Goal: Task Accomplishment & Management: Manage account settings

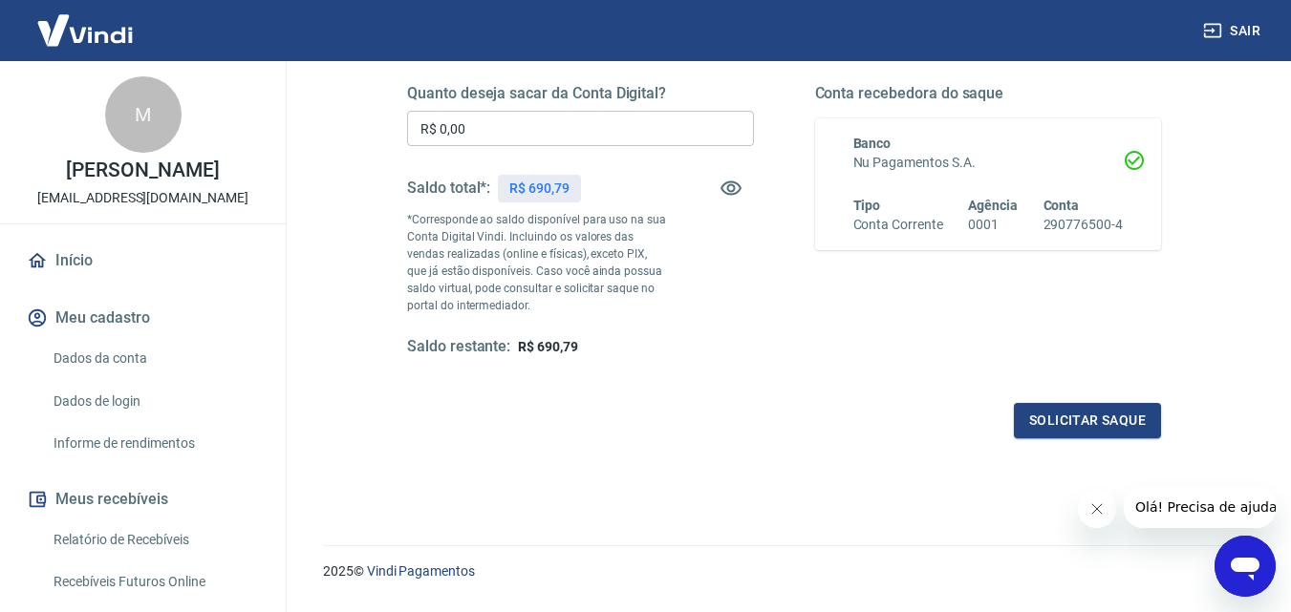
scroll to position [350, 0]
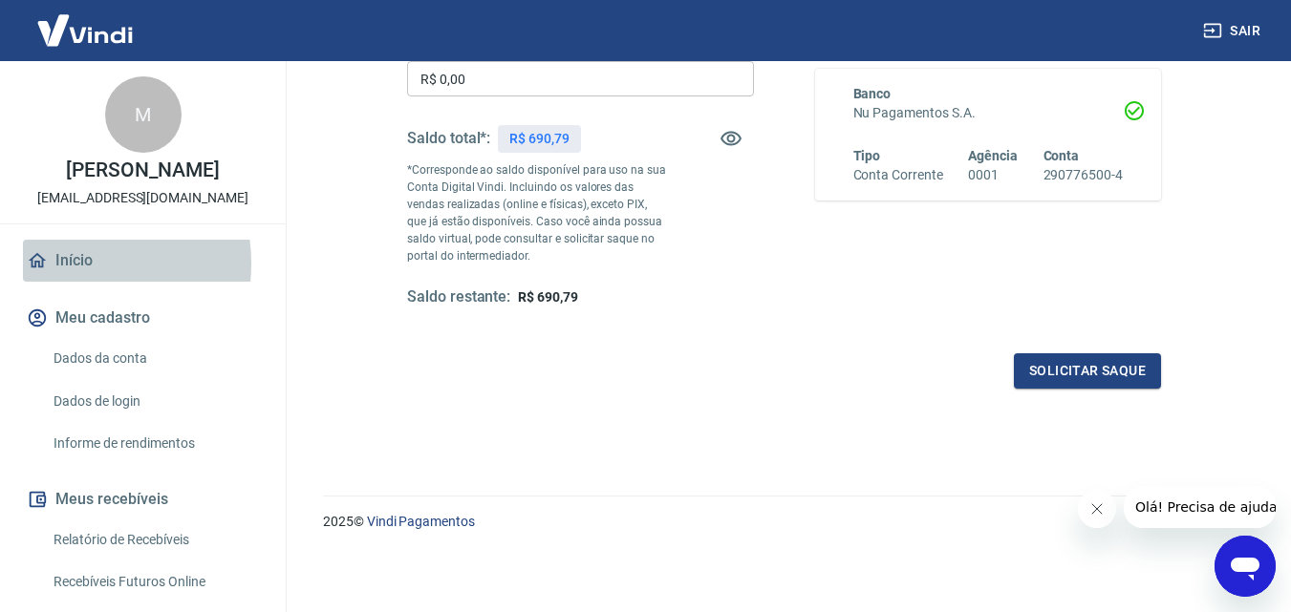
click at [70, 282] on link "Início" at bounding box center [143, 261] width 240 height 42
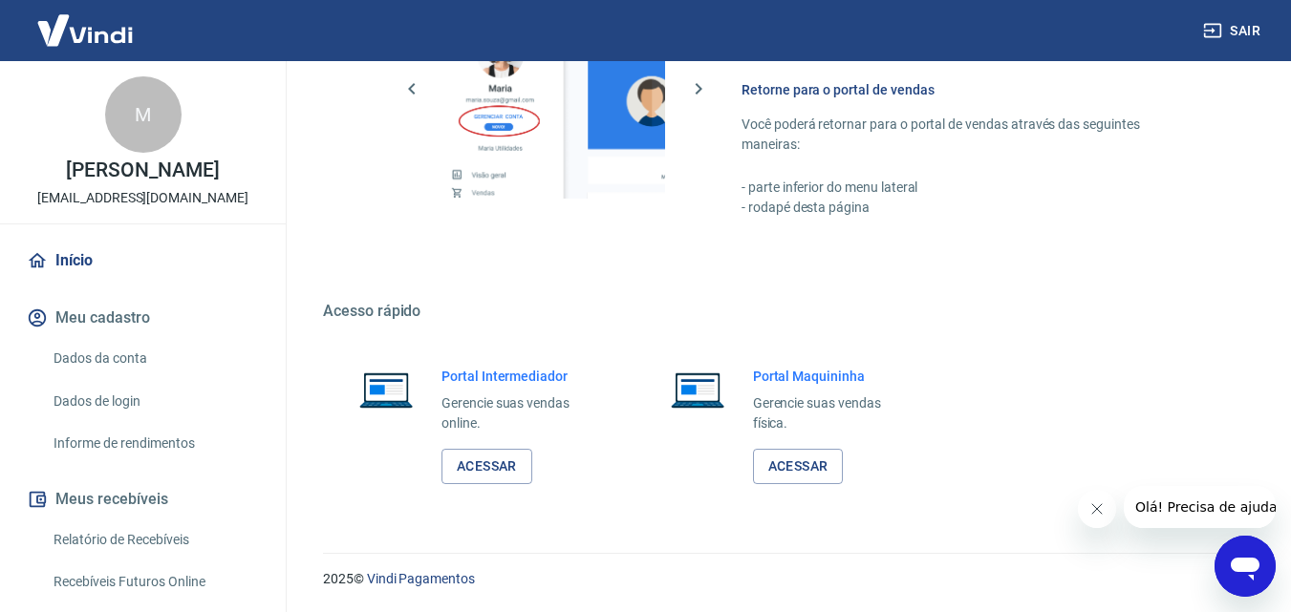
scroll to position [955, 0]
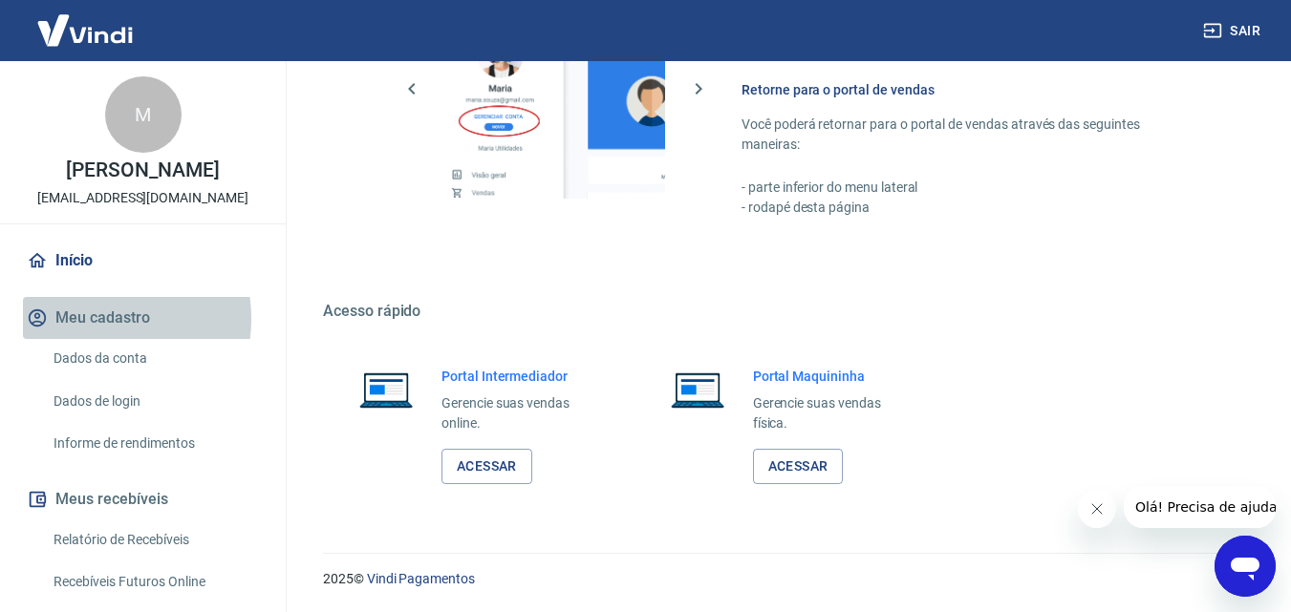
click at [93, 339] on button "Meu cadastro" at bounding box center [143, 318] width 240 height 42
click at [102, 338] on button "Meu cadastro" at bounding box center [143, 318] width 240 height 42
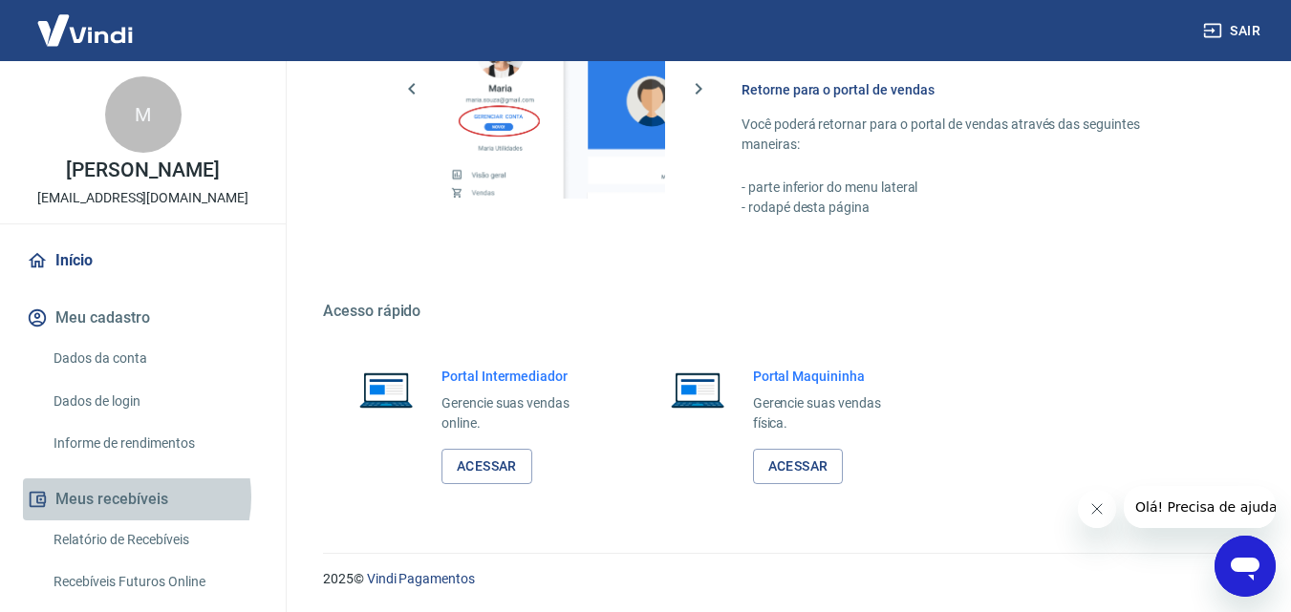
click at [124, 517] on button "Meus recebíveis" at bounding box center [143, 500] width 240 height 42
click at [73, 517] on button "Meus recebíveis" at bounding box center [143, 500] width 240 height 42
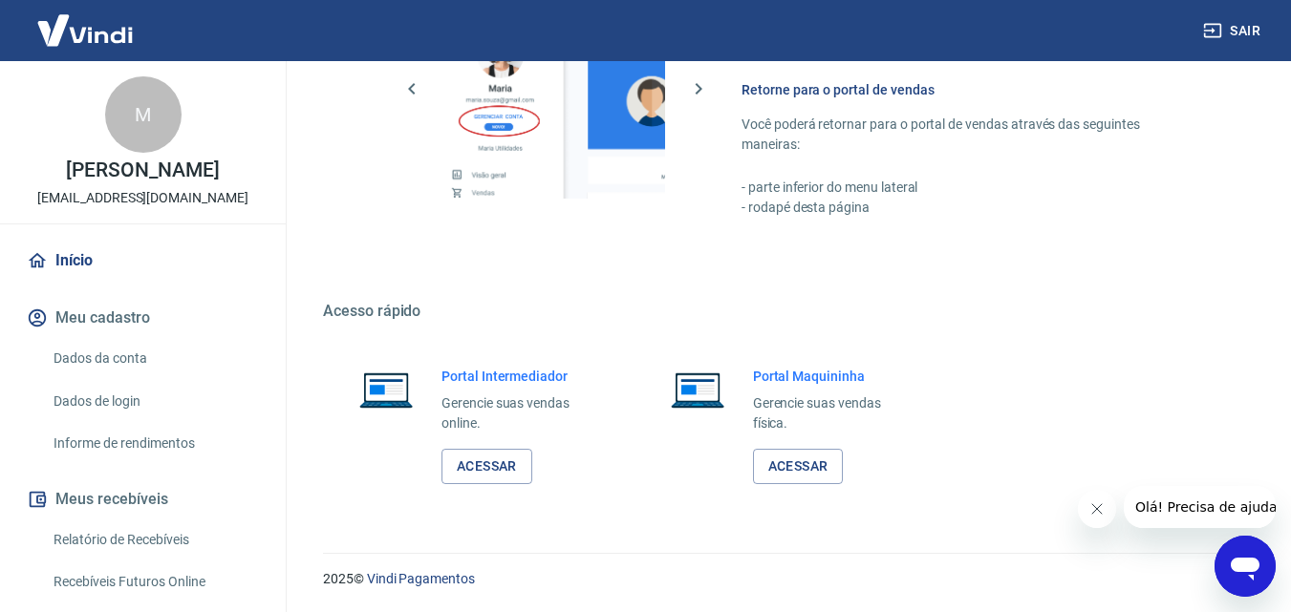
click at [118, 30] on img at bounding box center [85, 30] width 124 height 58
click at [94, 33] on img at bounding box center [85, 30] width 124 height 58
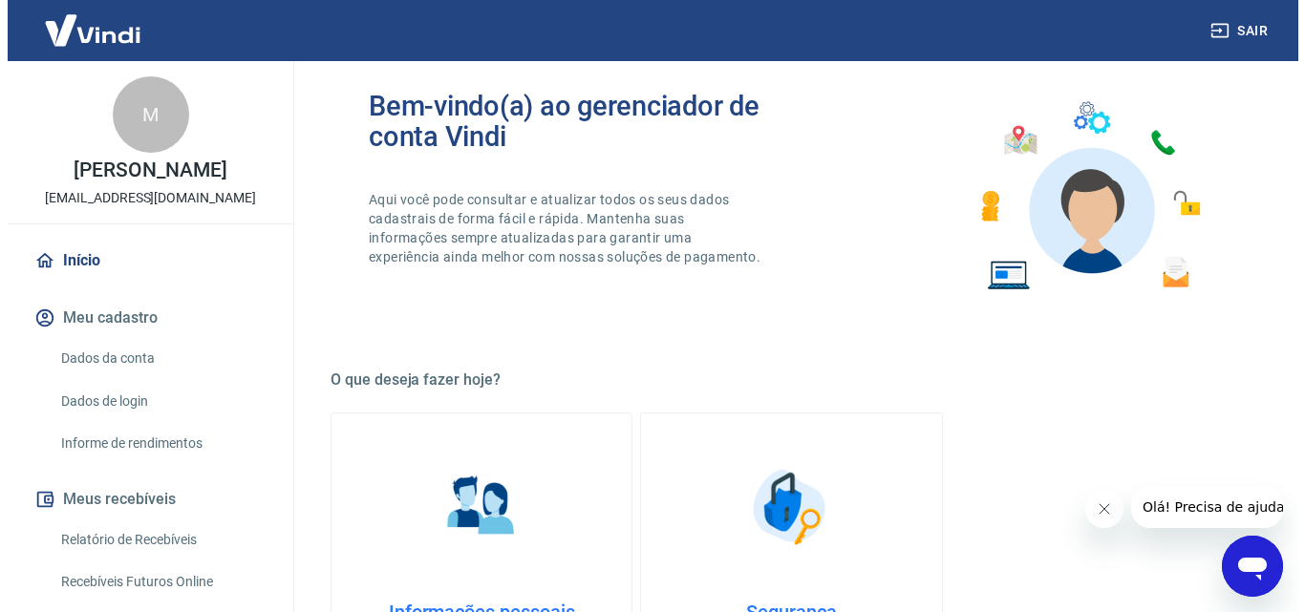
scroll to position [0, 0]
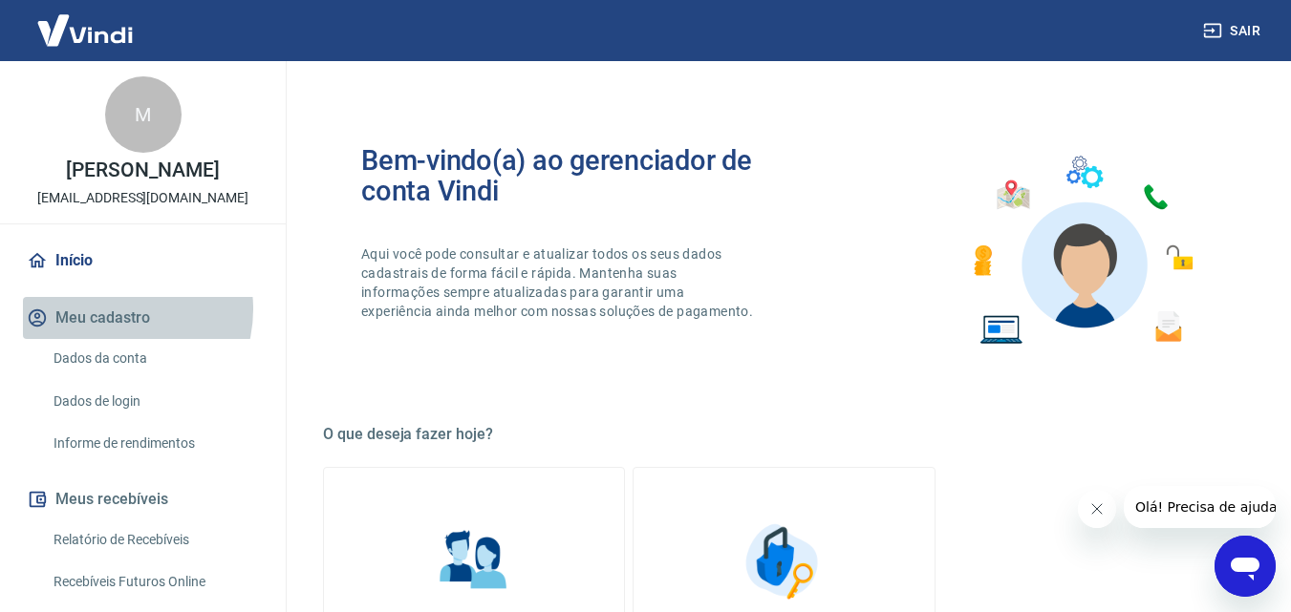
click at [117, 330] on button "Meu cadastro" at bounding box center [143, 318] width 240 height 42
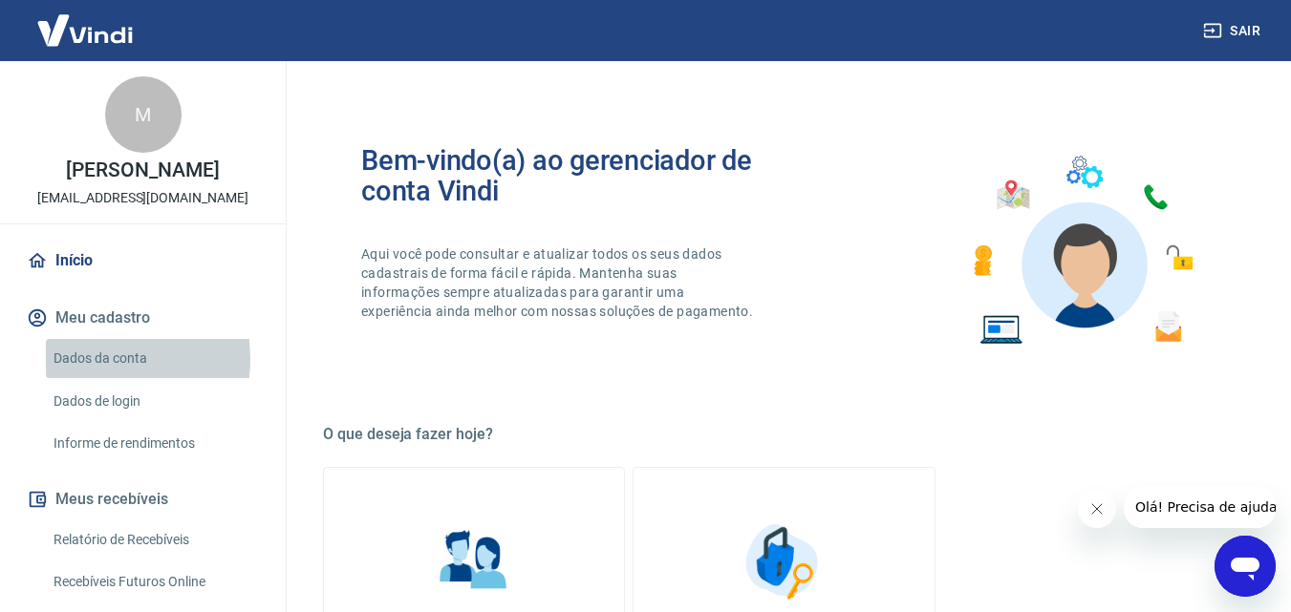
click at [94, 378] on link "Dados da conta" at bounding box center [154, 358] width 217 height 39
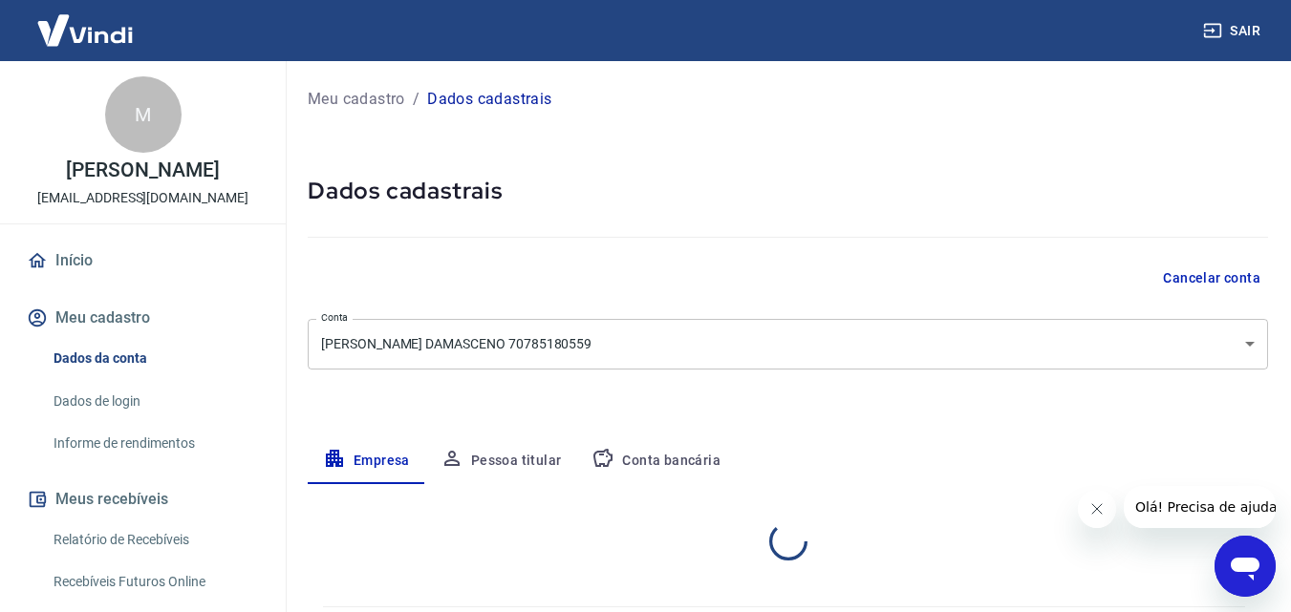
select select "BA"
select select "business"
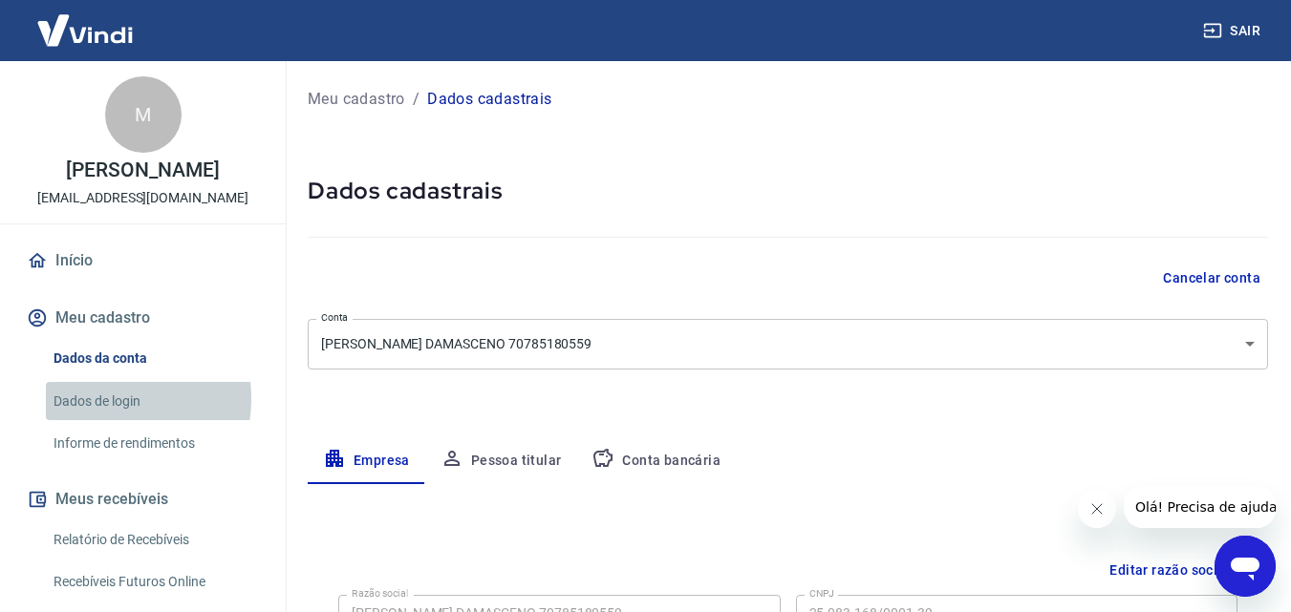
click at [86, 418] on link "Dados de login" at bounding box center [154, 401] width 217 height 39
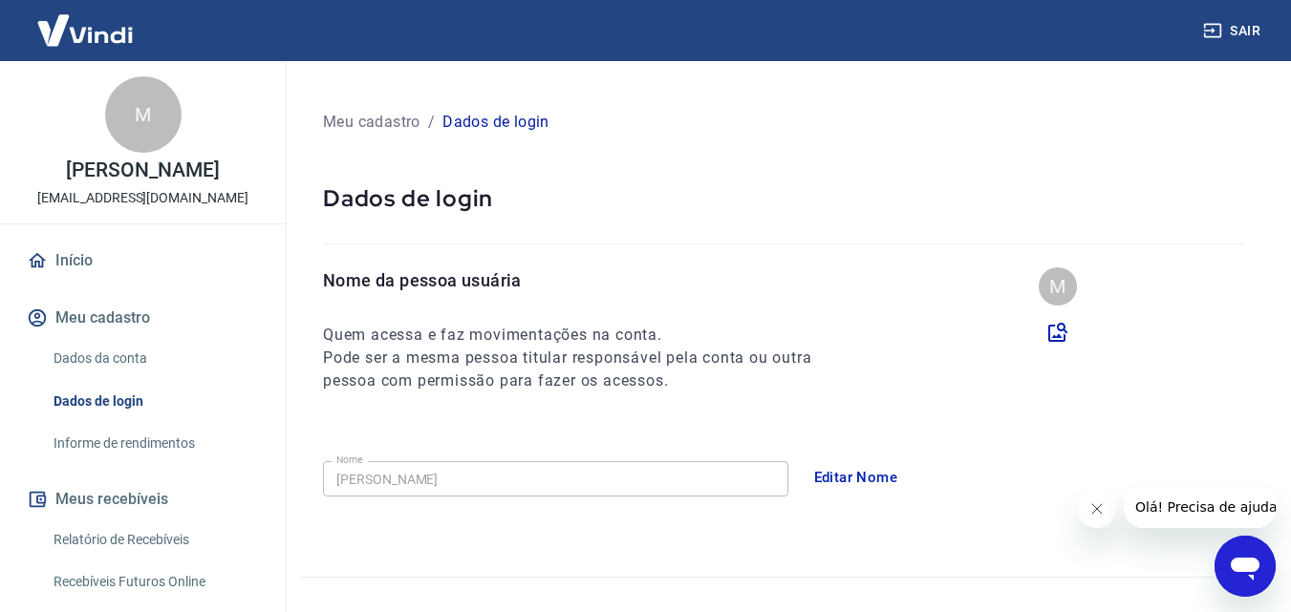
click at [130, 463] on link "Informe de rendimentos" at bounding box center [154, 443] width 217 height 39
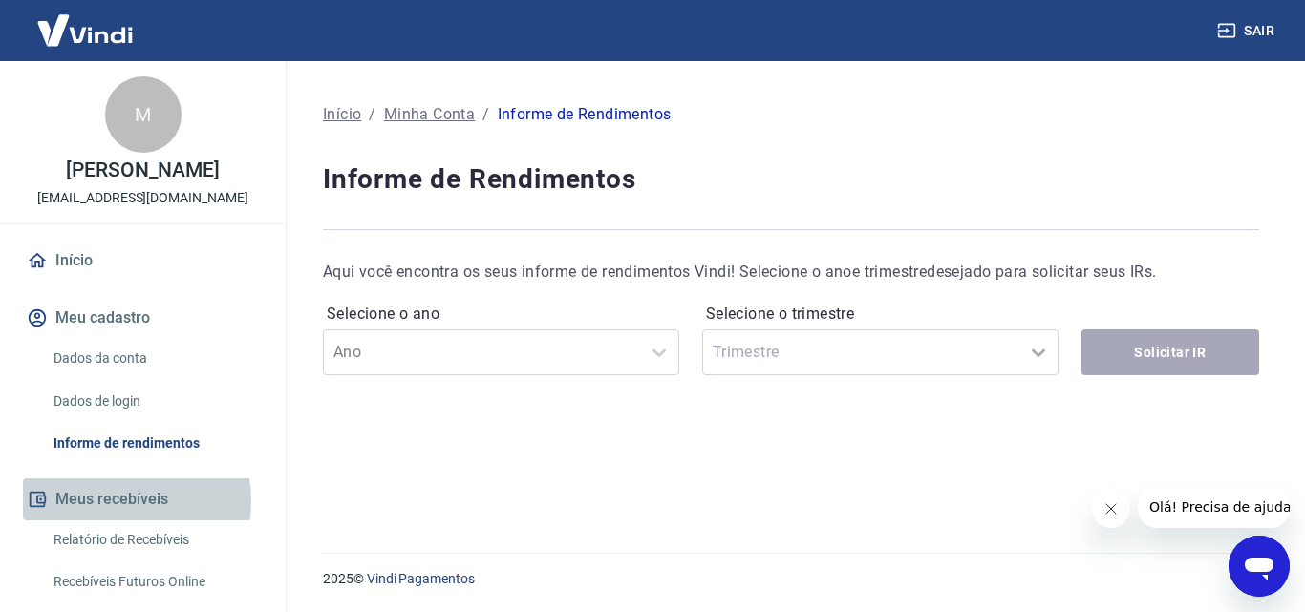
click at [124, 521] on button "Meus recebíveis" at bounding box center [143, 500] width 240 height 42
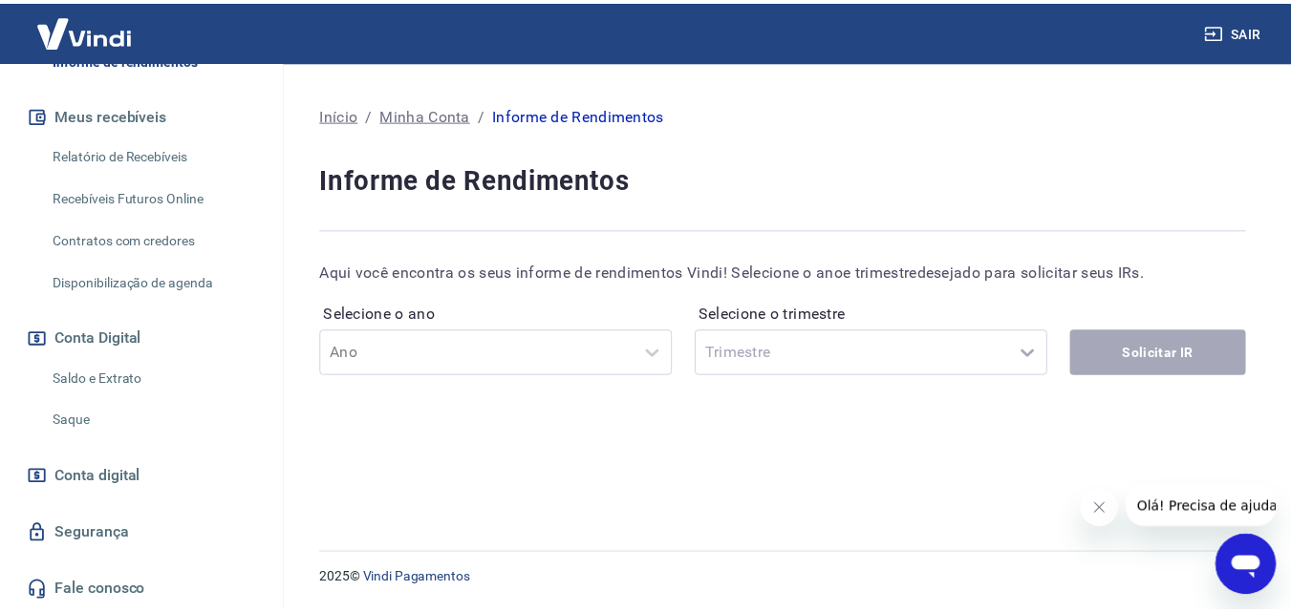
scroll to position [405, 0]
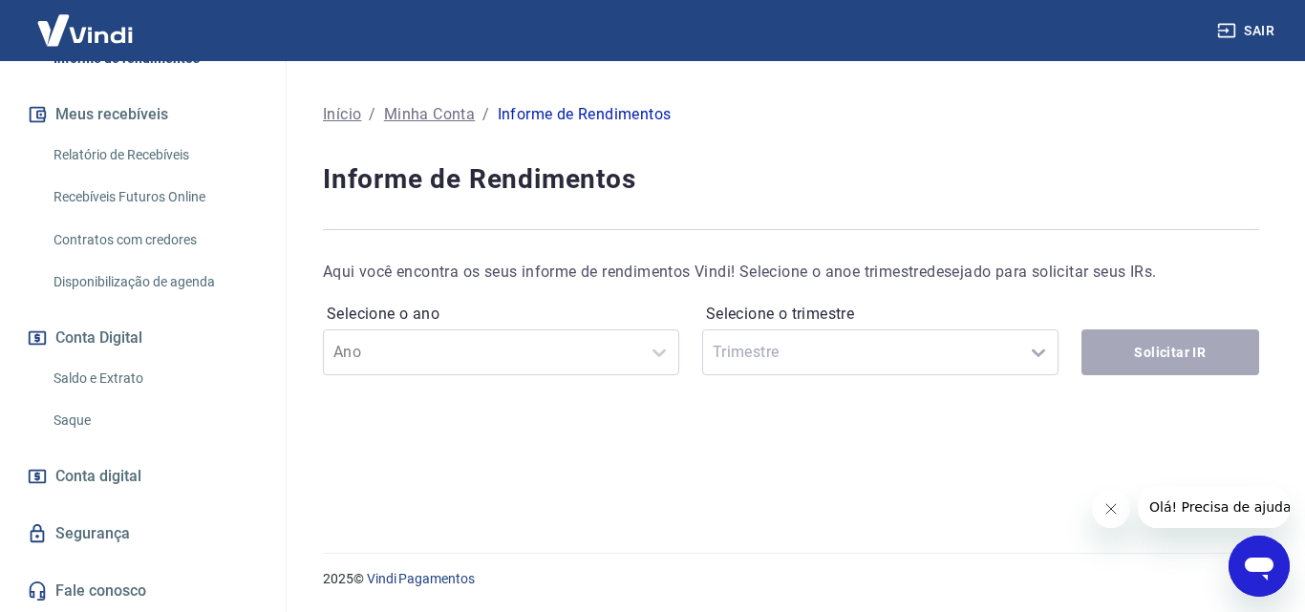
click at [111, 374] on link "Saldo e Extrato" at bounding box center [154, 378] width 217 height 39
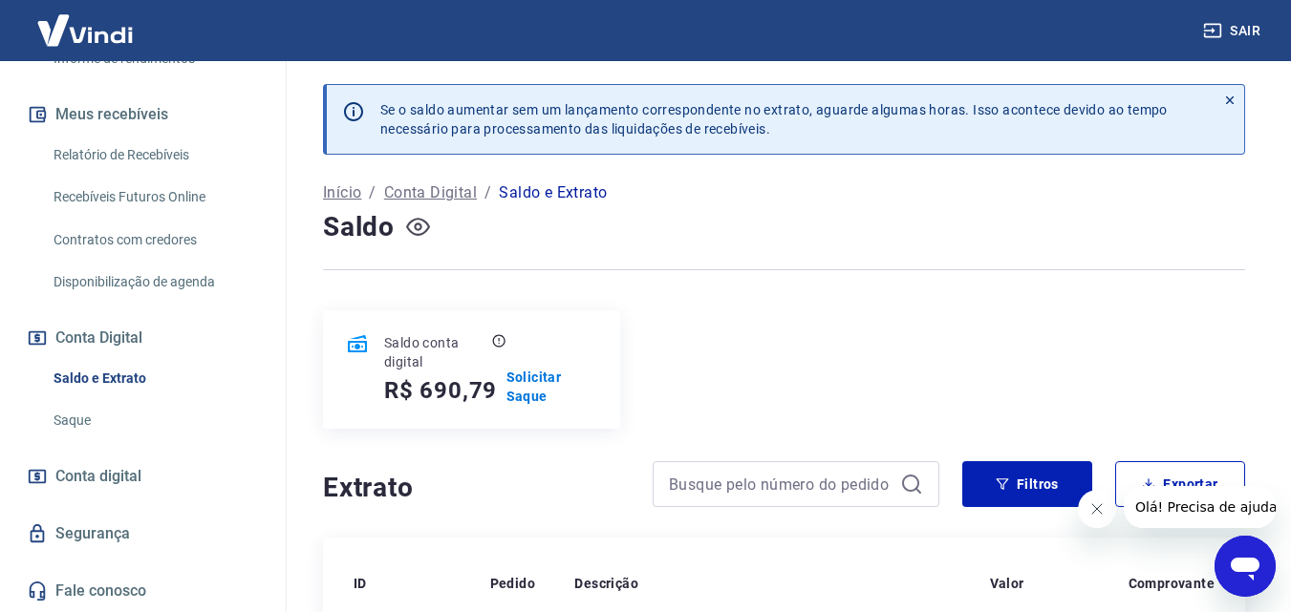
click at [417, 224] on icon "button" at bounding box center [418, 228] width 8 height 8
click at [417, 224] on icon "button" at bounding box center [418, 227] width 24 height 24
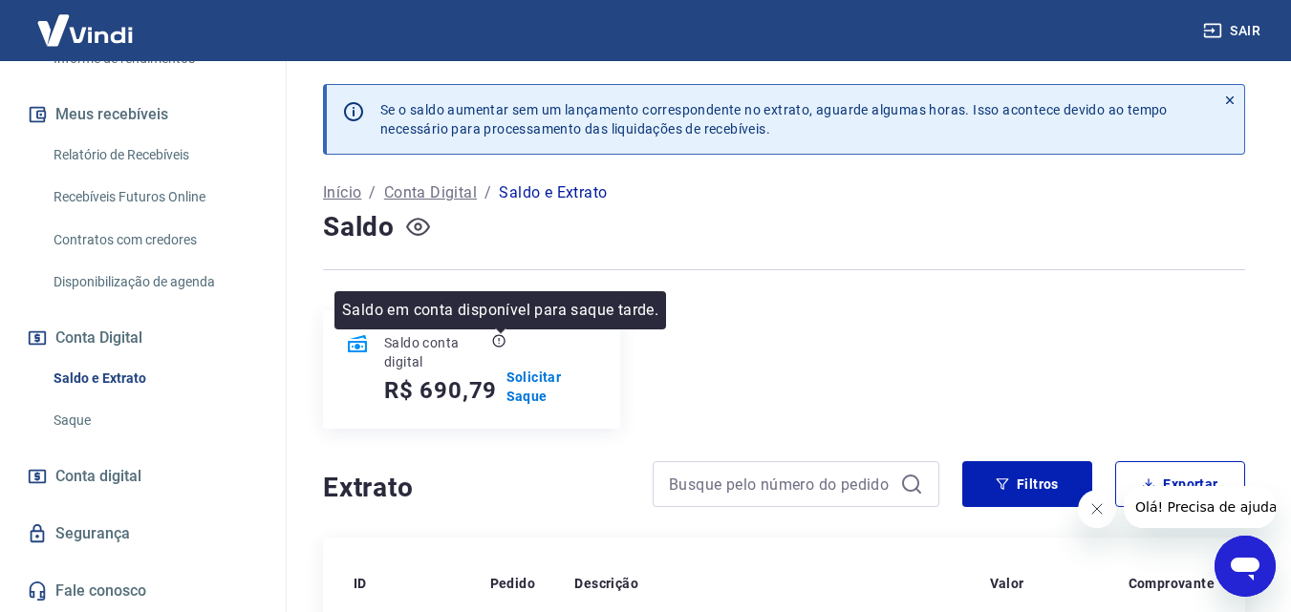
click at [500, 341] on icon at bounding box center [499, 340] width 1 height 4
click at [538, 316] on p "Saldo em conta disponível para saque tarde." at bounding box center [500, 310] width 316 height 23
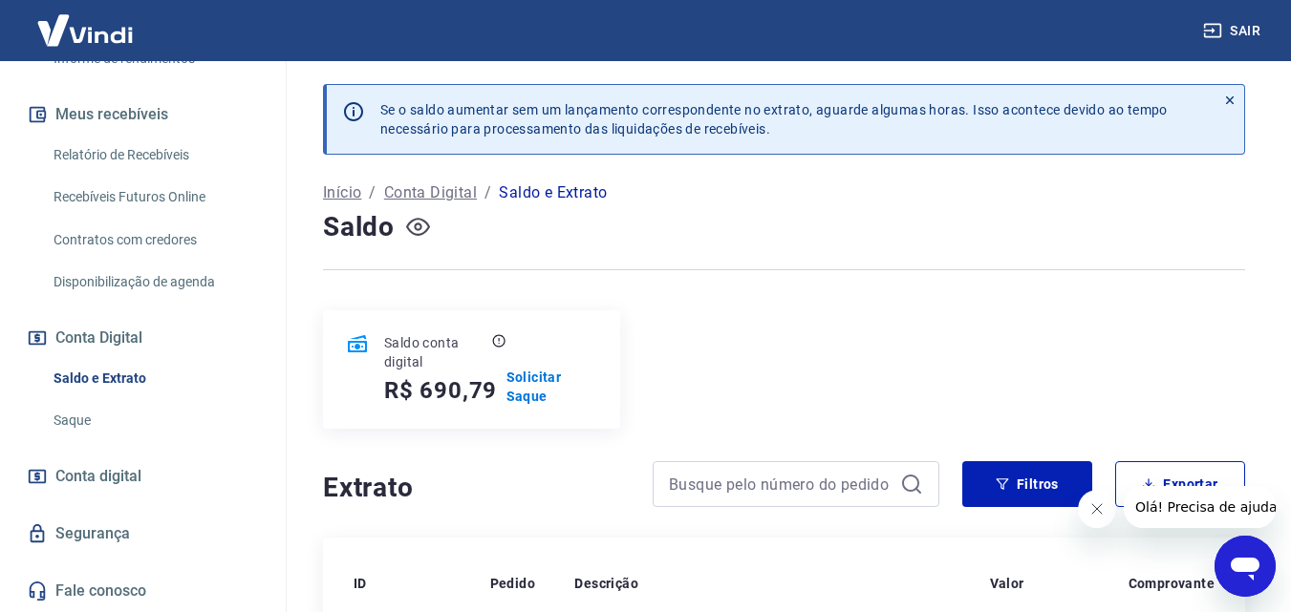
click at [734, 320] on div "Saldo conta digital R$ 690,79 Solicitar Saque" at bounding box center [784, 369] width 922 height 118
click at [122, 152] on link "Relatório de Recebíveis" at bounding box center [154, 155] width 217 height 39
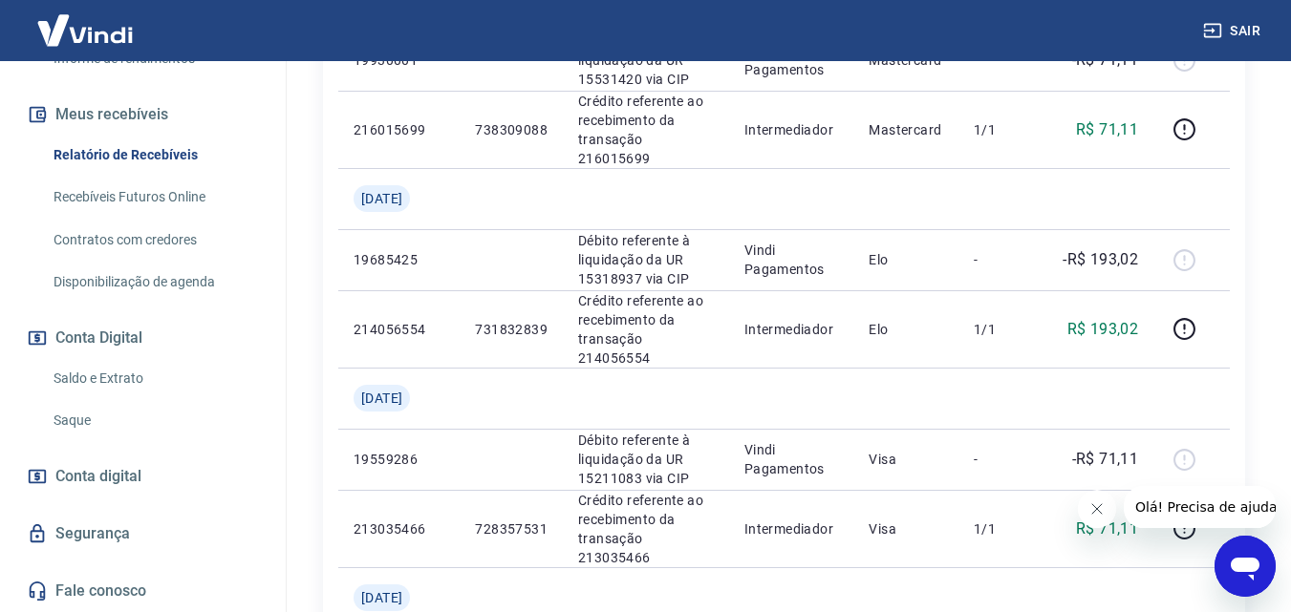
scroll to position [1863, 0]
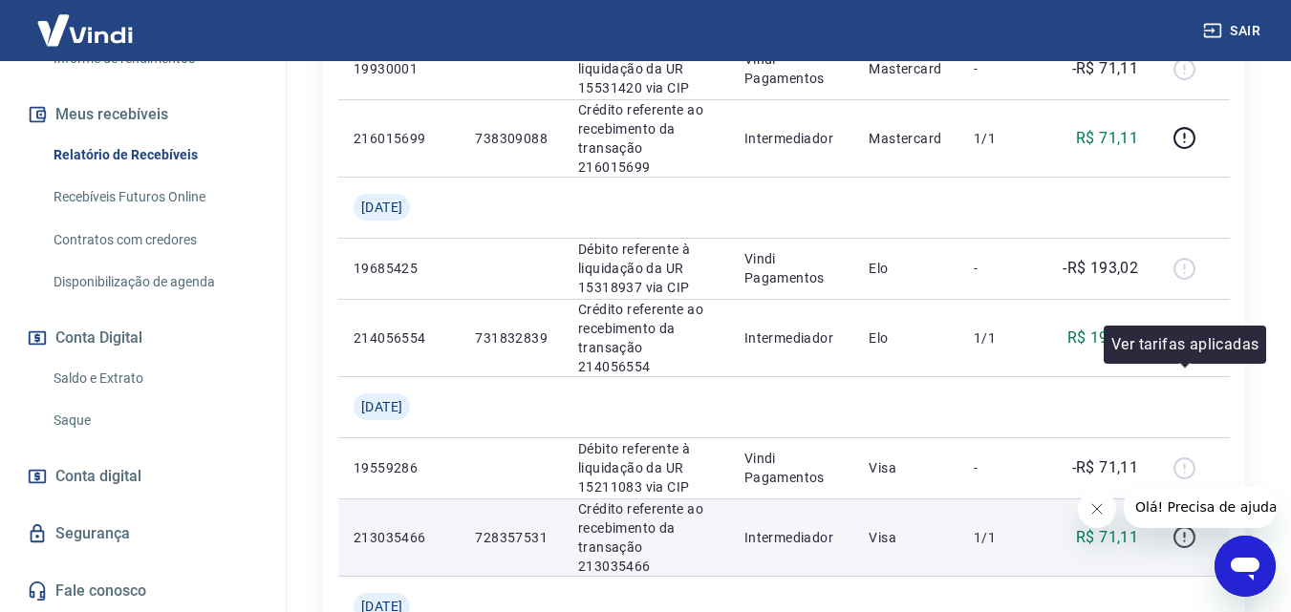
click at [1185, 532] on icon "button" at bounding box center [1184, 535] width 2 height 6
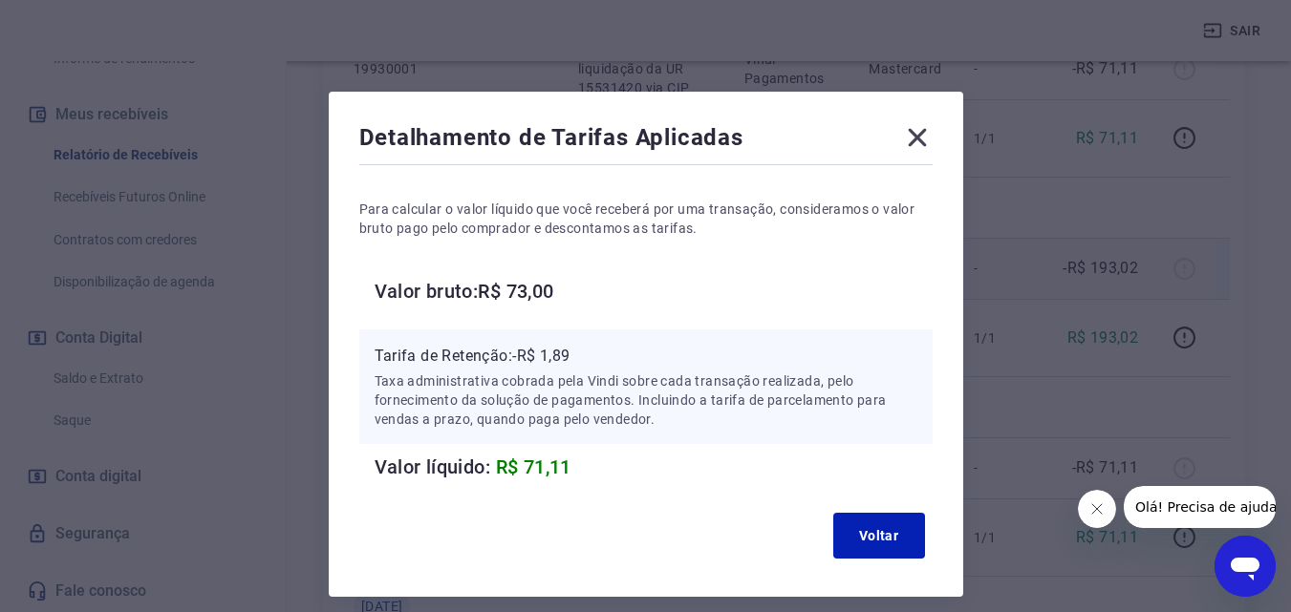
click at [919, 137] on icon at bounding box center [916, 138] width 18 height 18
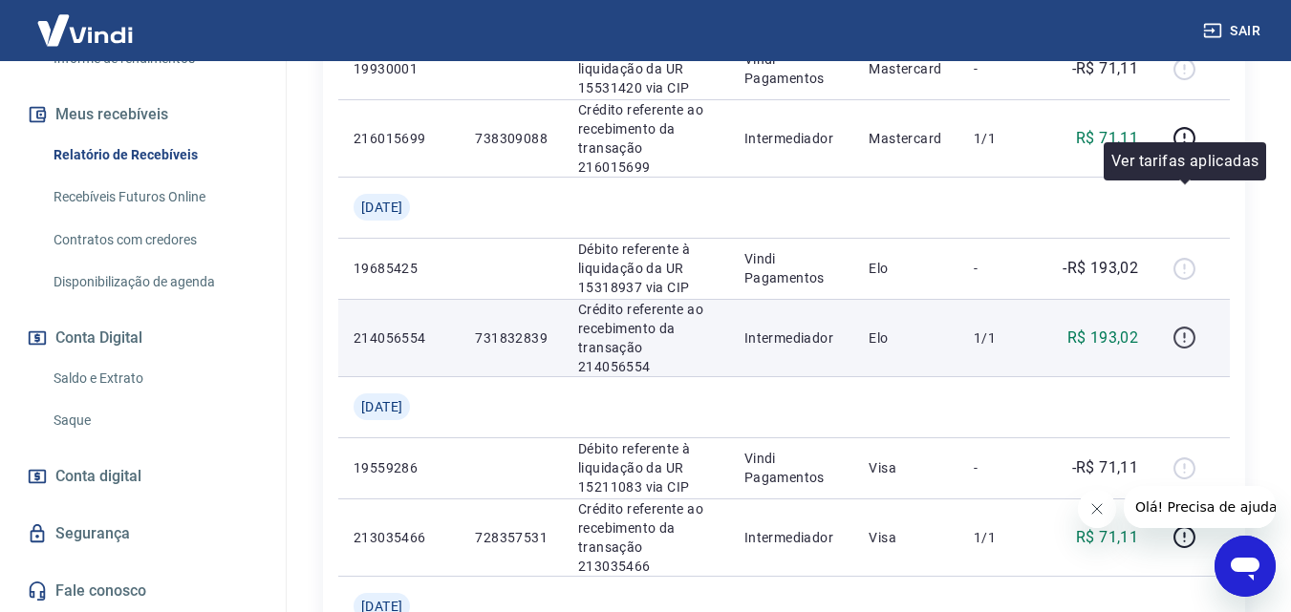
click at [1182, 326] on icon "button" at bounding box center [1184, 338] width 24 height 24
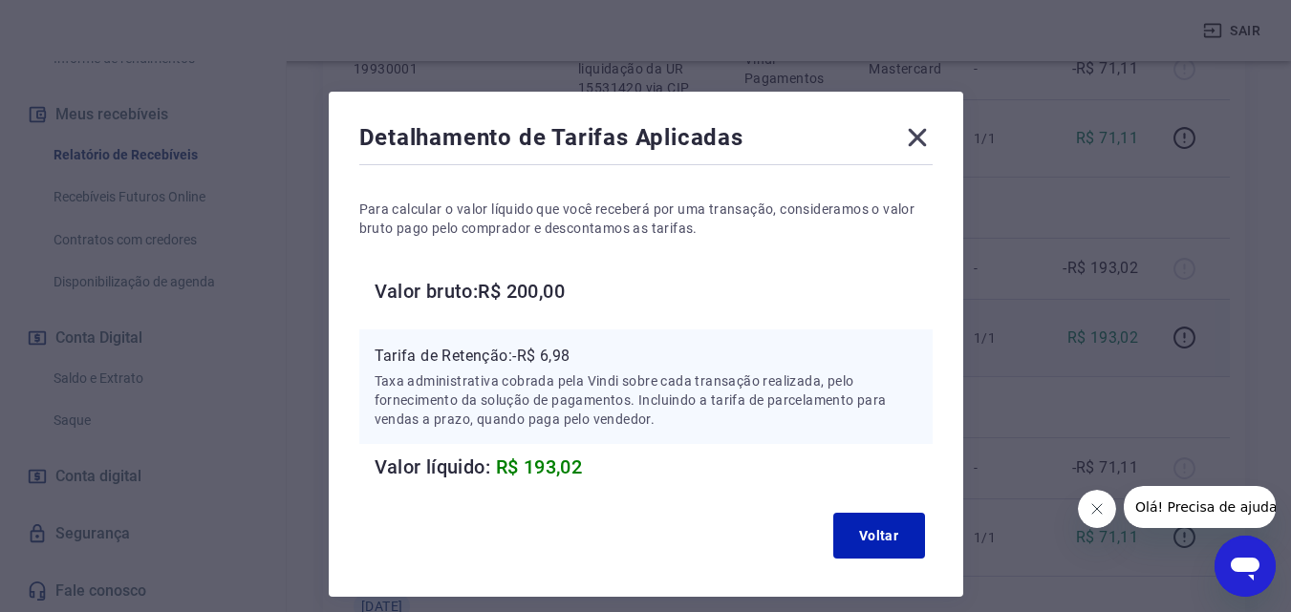
click at [918, 139] on icon at bounding box center [916, 138] width 18 height 18
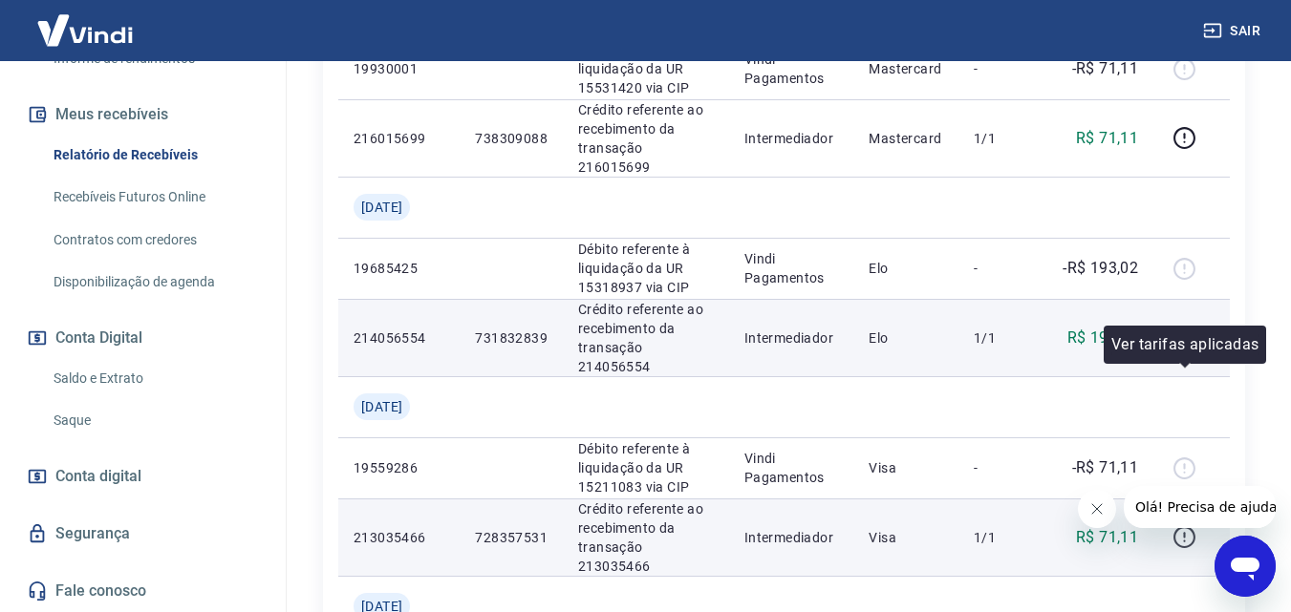
click at [1187, 525] on icon "button" at bounding box center [1184, 537] width 24 height 24
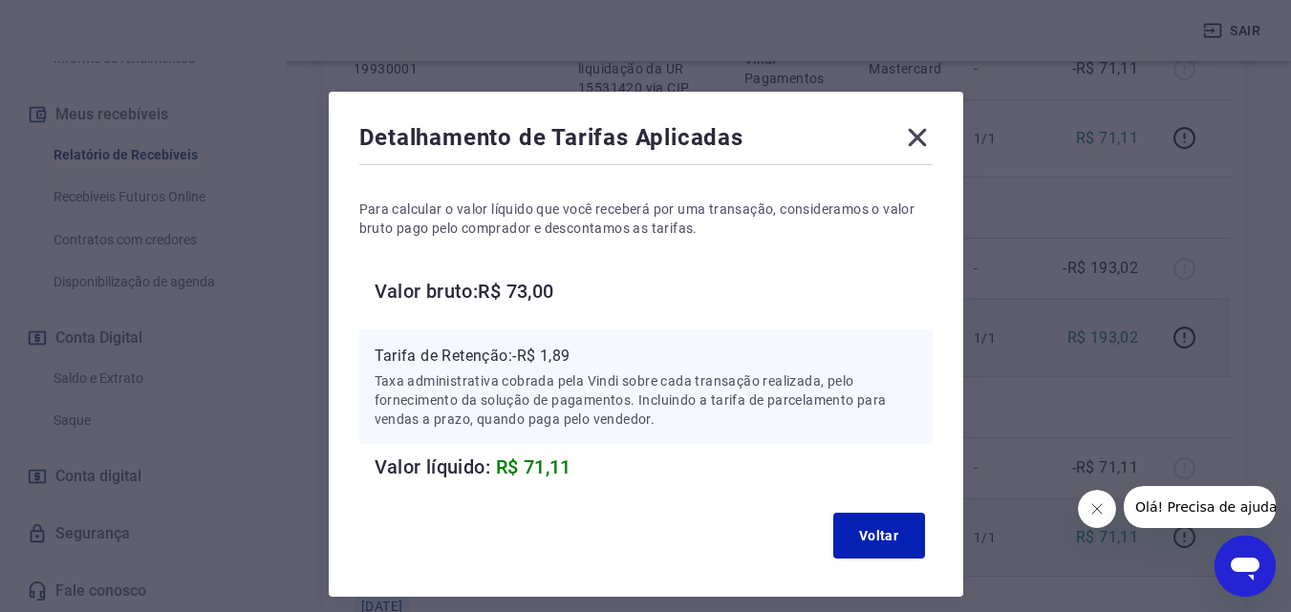
click at [913, 137] on icon at bounding box center [917, 137] width 31 height 31
